Goal: Task Accomplishment & Management: Use online tool/utility

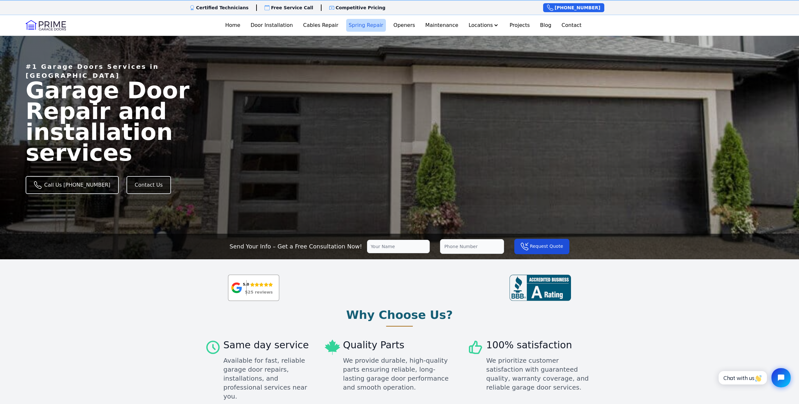
click at [365, 27] on link "Spring Repair" at bounding box center [366, 25] width 40 height 13
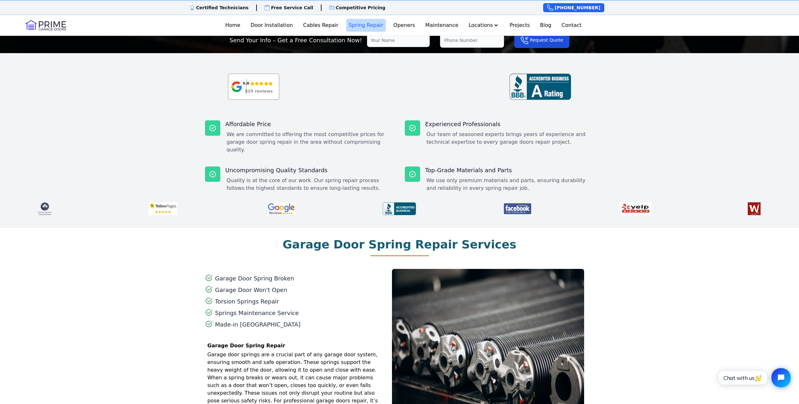
click at [261, 143] on dd "We are committed to offering the most competitive prices for garage door spring…" at bounding box center [311, 142] width 168 height 23
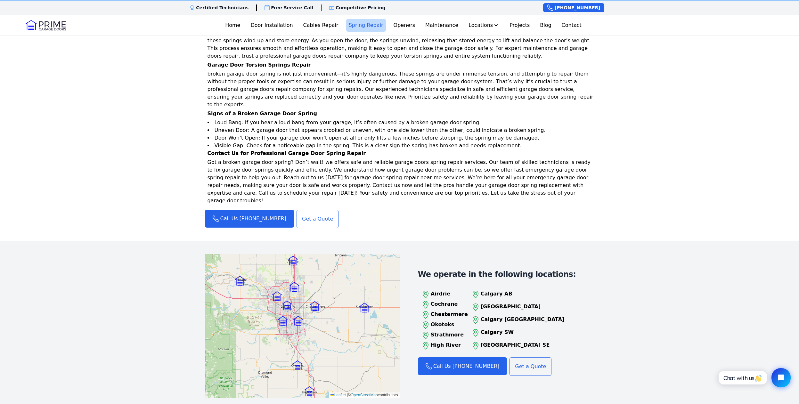
scroll to position [633, 0]
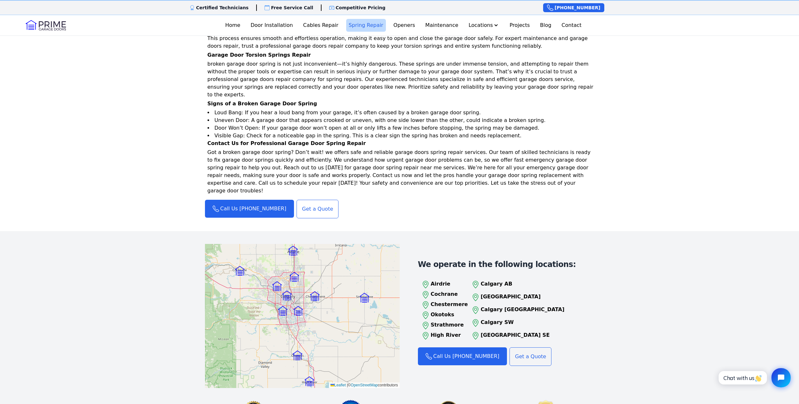
click at [511, 293] on p "[GEOGRAPHIC_DATA]" at bounding box center [523, 297] width 84 height 8
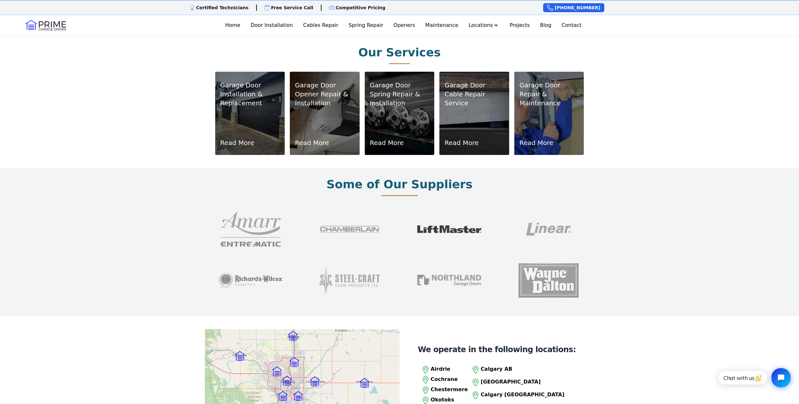
scroll to position [411, 0]
click at [423, 103] on div "Garage Door Spring Repair & Installation Read More" at bounding box center [400, 113] width 60 height 68
click at [389, 138] on link "Read More" at bounding box center [387, 142] width 34 height 9
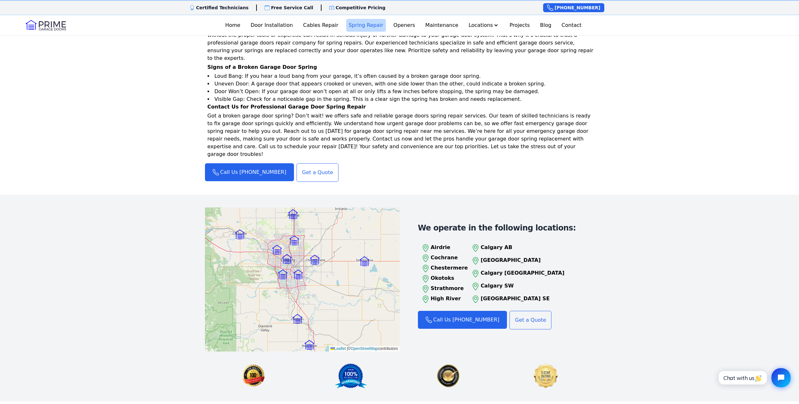
scroll to position [669, 0]
click at [300, 163] on link "Get a Quote" at bounding box center [318, 172] width 42 height 19
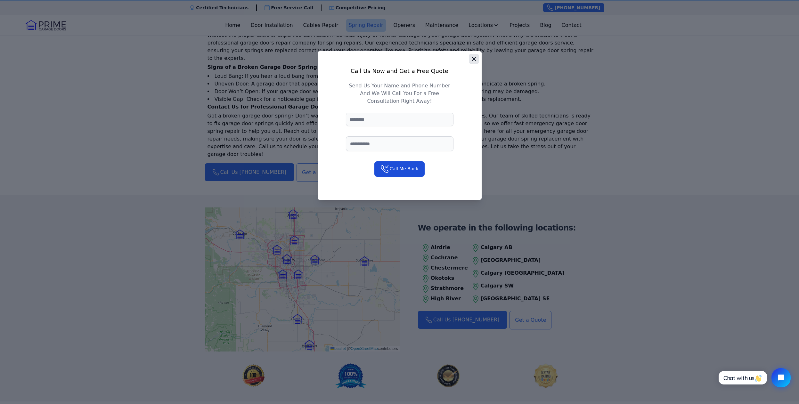
click at [474, 59] on icon "button" at bounding box center [474, 59] width 4 height 4
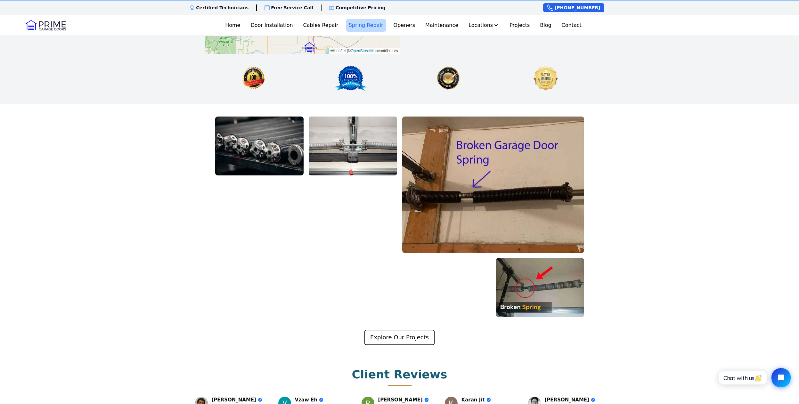
scroll to position [1120, 0]
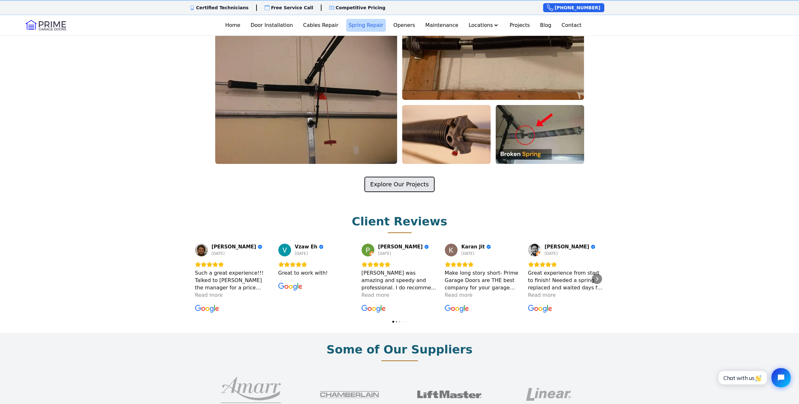
click at [416, 177] on link "Explore Our Projects" at bounding box center [399, 184] width 70 height 15
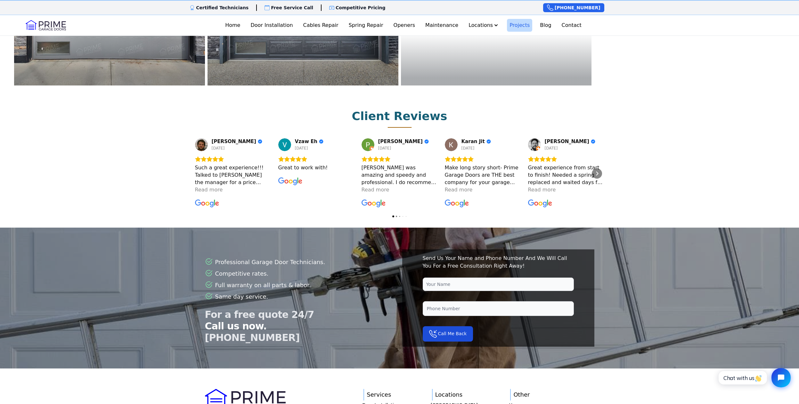
scroll to position [1912, 0]
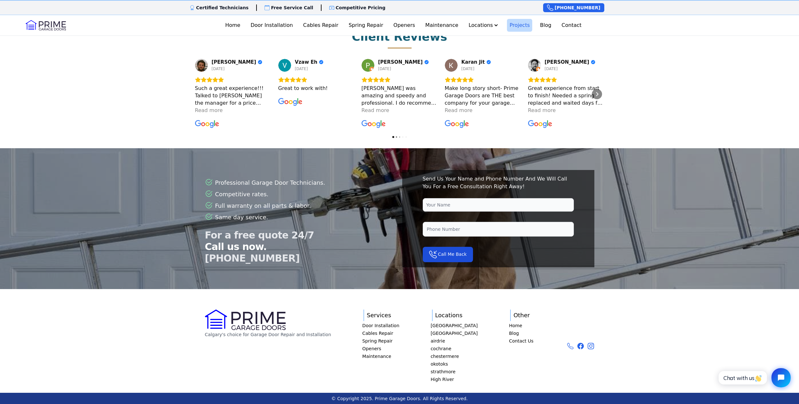
click at [450, 326] on div at bounding box center [399, 244] width 799 height 192
click at [451, 323] on div at bounding box center [399, 244] width 799 height 192
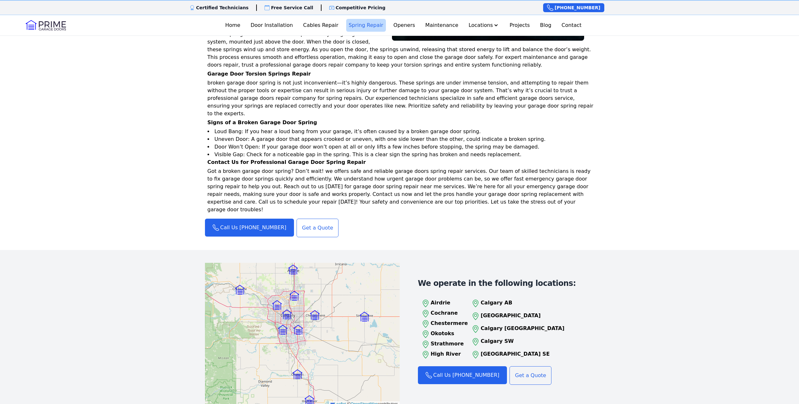
scroll to position [621, 0]
